Goal: Transaction & Acquisition: Purchase product/service

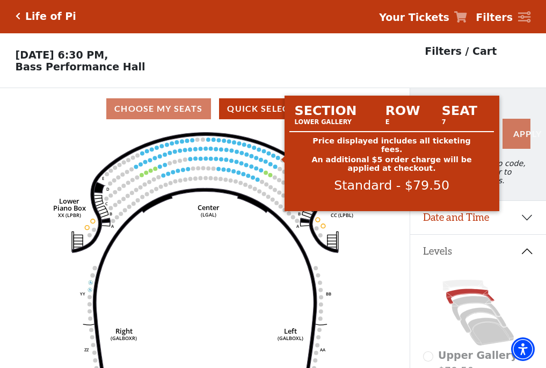
scroll to position [50, 0]
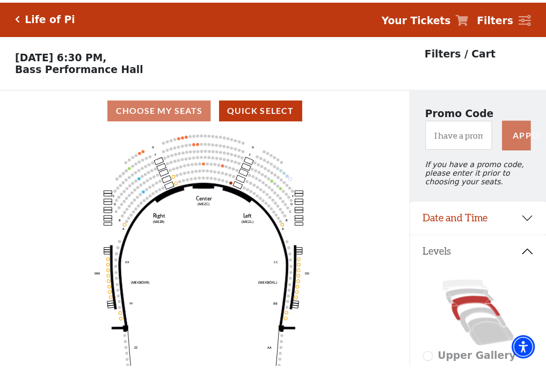
scroll to position [50, 0]
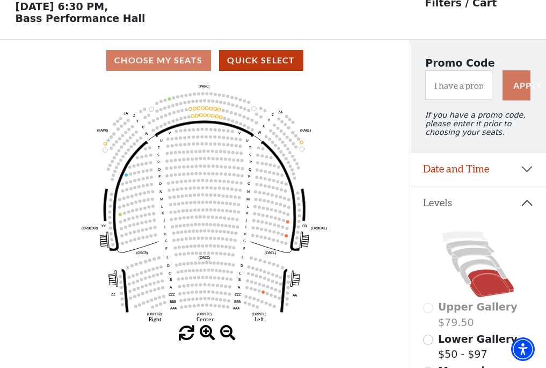
scroll to position [50, 0]
